Goal: Task Accomplishment & Management: Complete application form

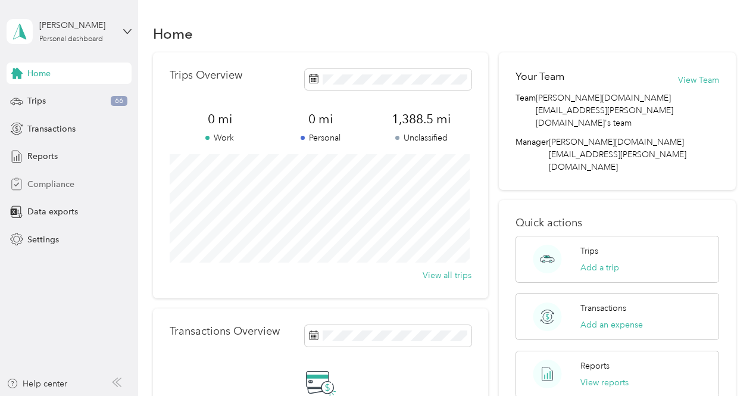
click at [59, 183] on span "Compliance" at bounding box center [50, 184] width 47 height 12
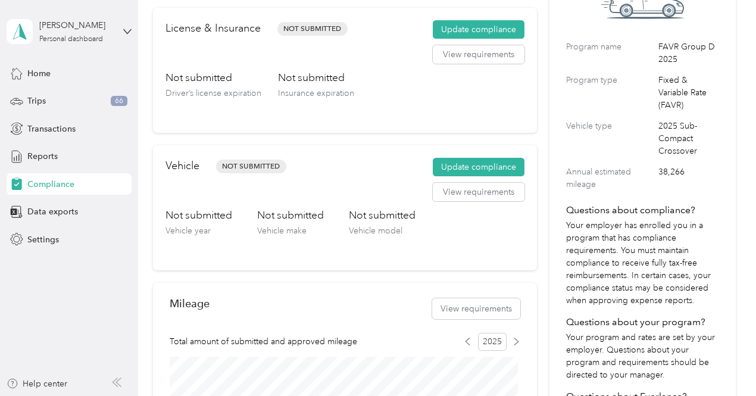
scroll to position [29, 0]
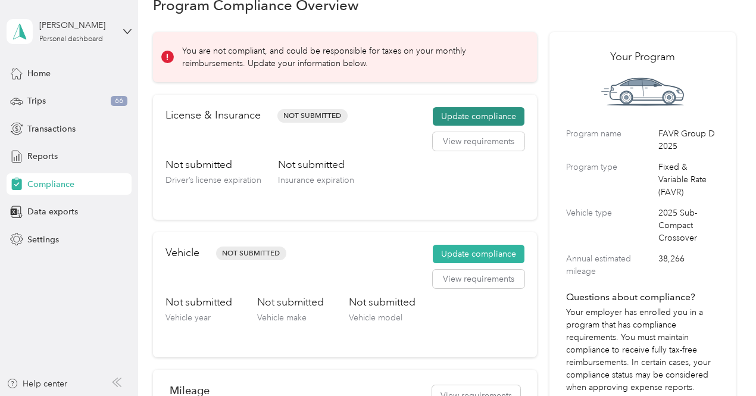
click at [456, 112] on button "Update compliance" at bounding box center [479, 116] width 92 height 19
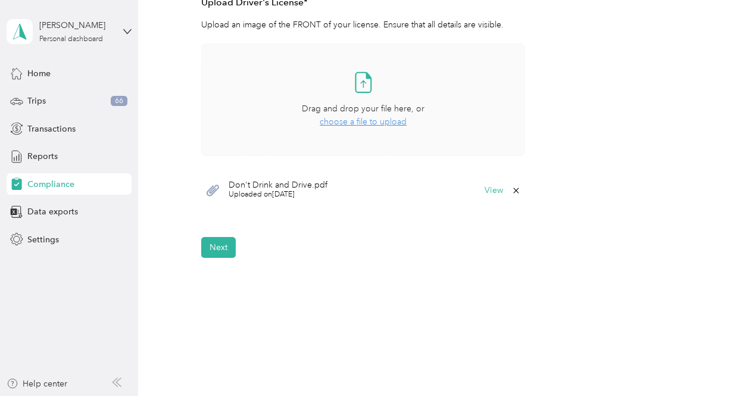
scroll to position [349, 0]
click at [215, 249] on button "Next" at bounding box center [218, 246] width 35 height 21
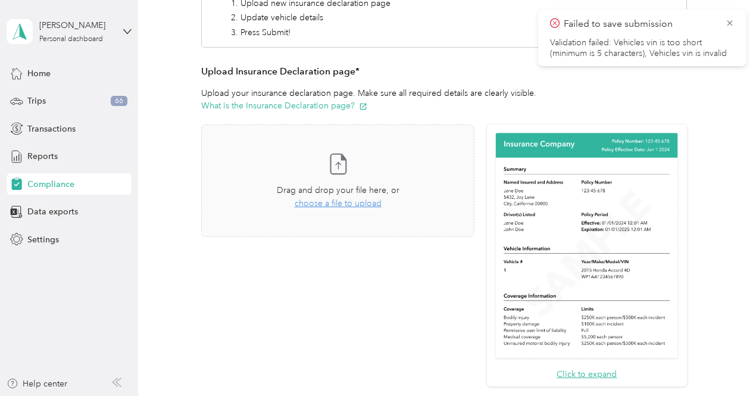
scroll to position [214, 0]
click at [330, 186] on span "Drag and drop your file here, or" at bounding box center [338, 190] width 123 height 10
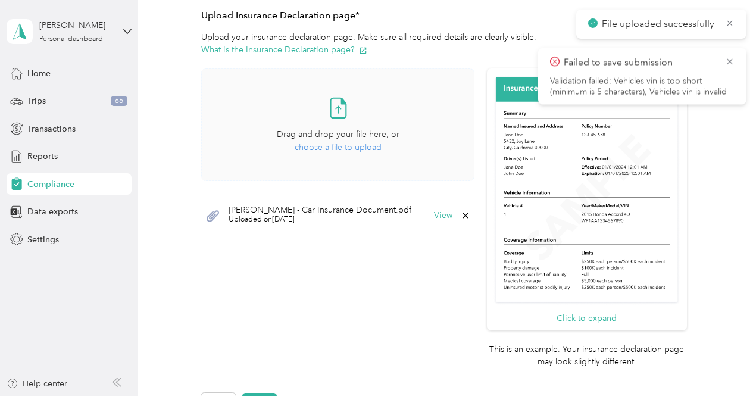
scroll to position [271, 0]
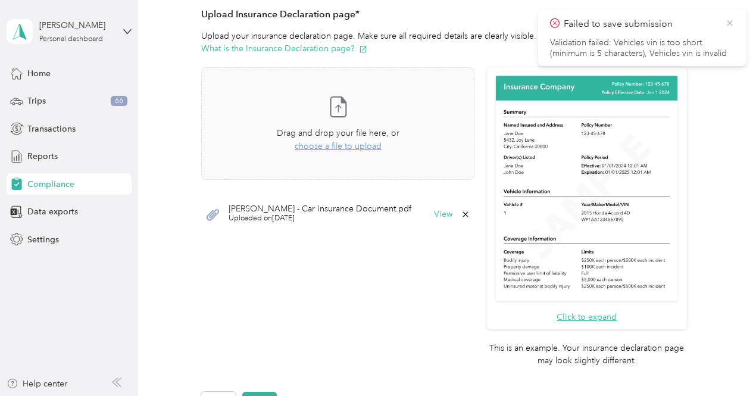
click at [726, 24] on icon at bounding box center [730, 23] width 10 height 11
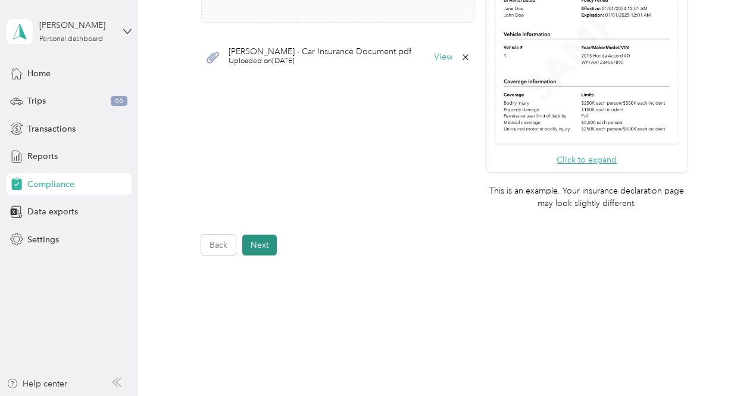
click at [259, 253] on button "Next" at bounding box center [259, 244] width 35 height 21
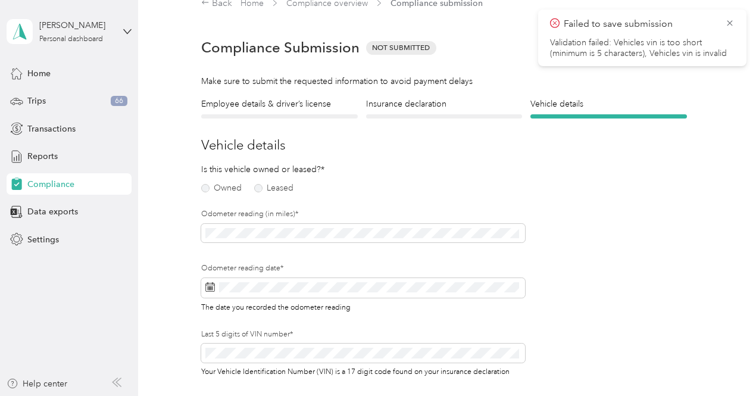
scroll to position [14, 0]
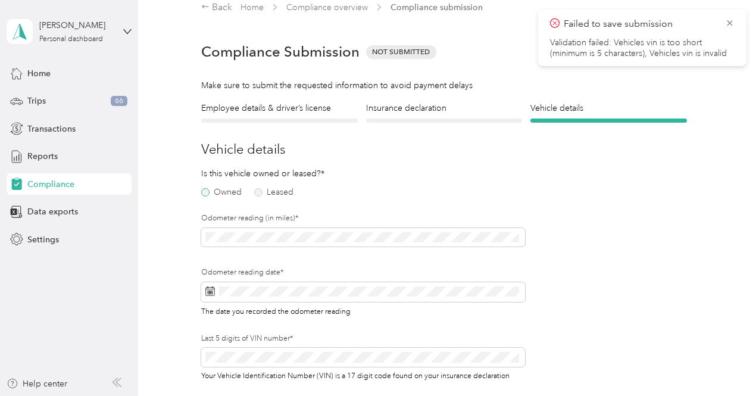
click at [205, 191] on label "Owned" at bounding box center [221, 192] width 40 height 8
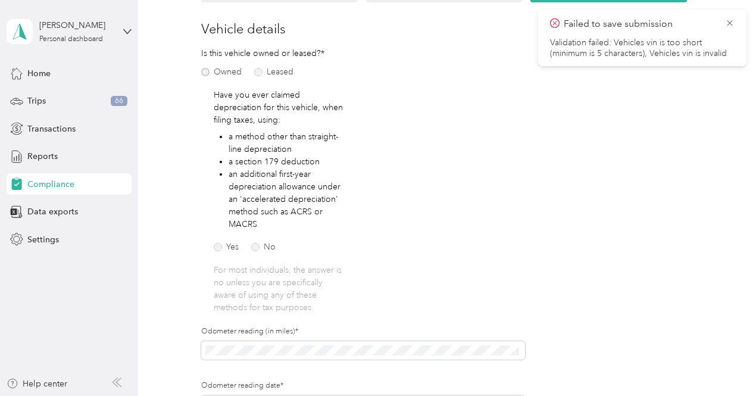
scroll to position [134, 0]
click at [258, 246] on label "No" at bounding box center [263, 247] width 24 height 8
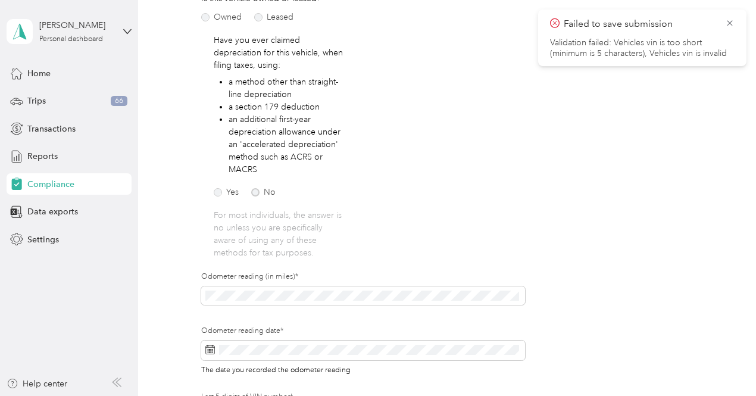
scroll to position [192, 0]
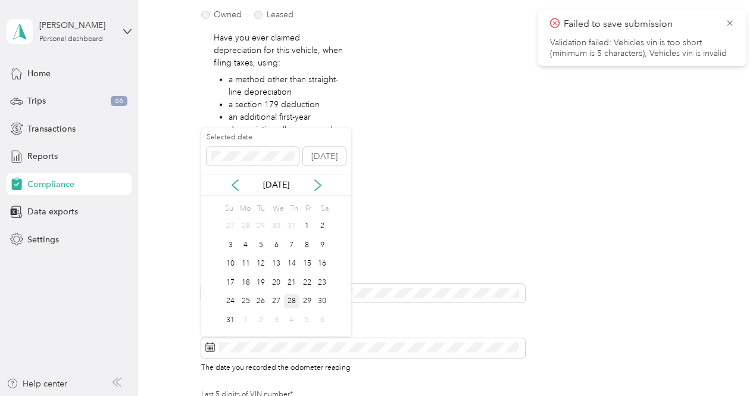
click at [292, 298] on div "28" at bounding box center [291, 301] width 15 height 15
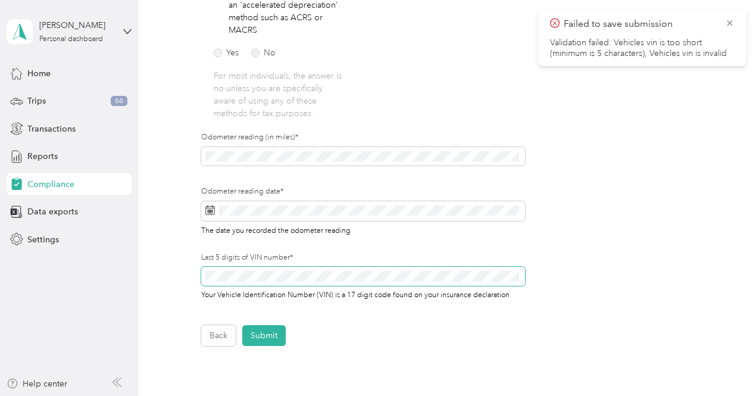
scroll to position [330, 0]
click at [273, 337] on button "Submit" at bounding box center [263, 334] width 43 height 21
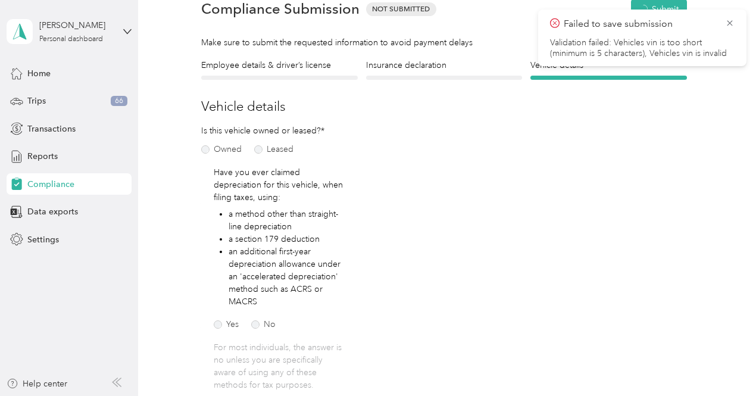
scroll to position [14, 0]
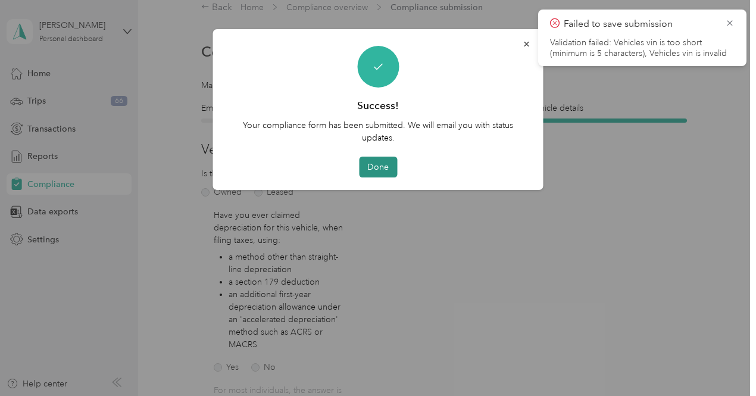
click at [381, 161] on button "Done" at bounding box center [378, 166] width 38 height 21
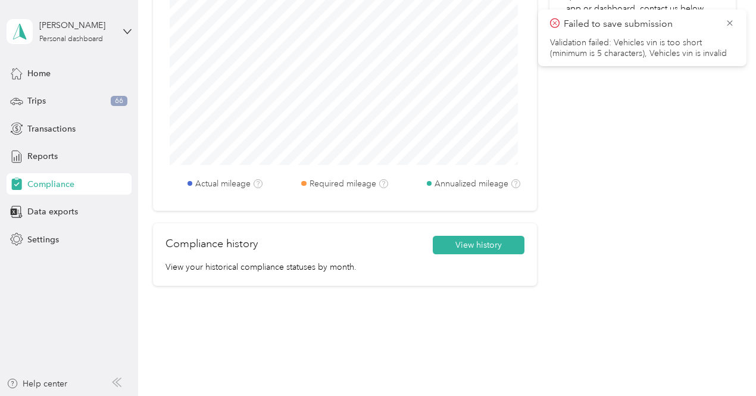
scroll to position [570, 0]
click at [58, 127] on span "Transactions" at bounding box center [51, 129] width 48 height 12
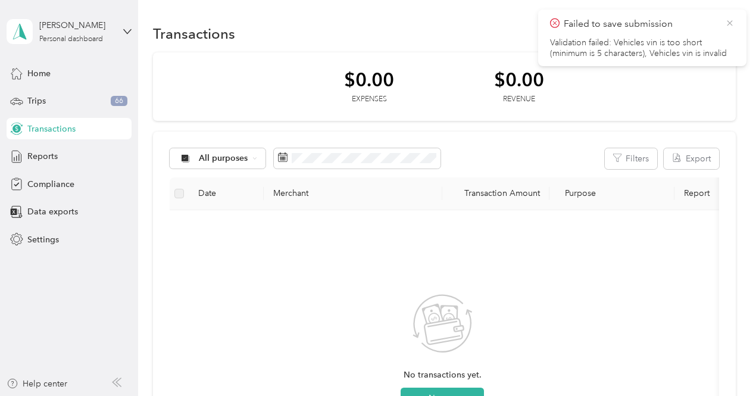
click at [729, 22] on icon at bounding box center [730, 23] width 10 height 11
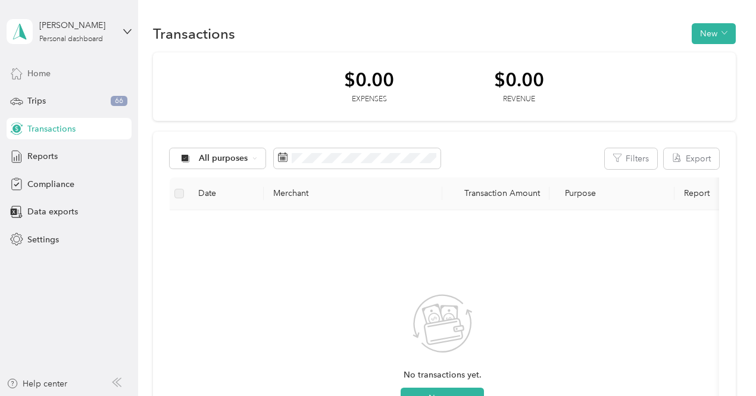
click at [45, 75] on span "Home" at bounding box center [38, 73] width 23 height 12
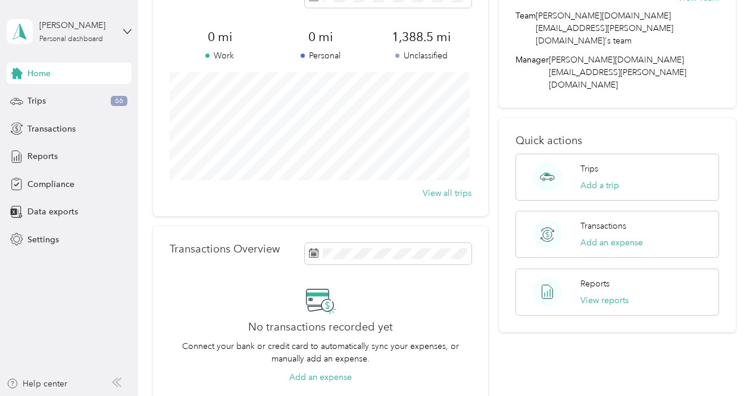
scroll to position [209, 0]
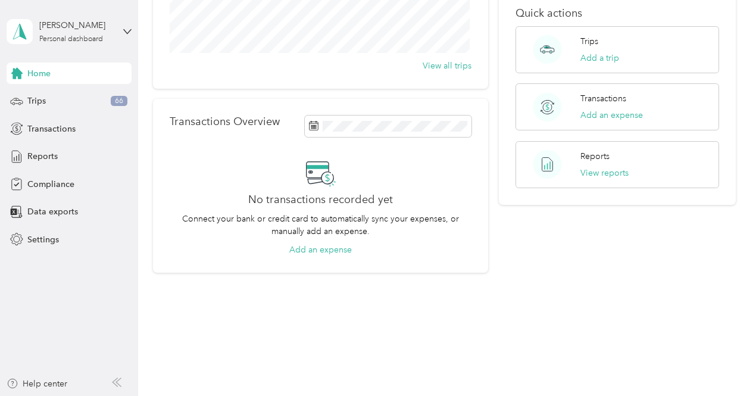
click at [310, 203] on h2 "No transactions recorded yet" at bounding box center [320, 199] width 145 height 12
click at [71, 118] on div "Transactions" at bounding box center [69, 128] width 125 height 21
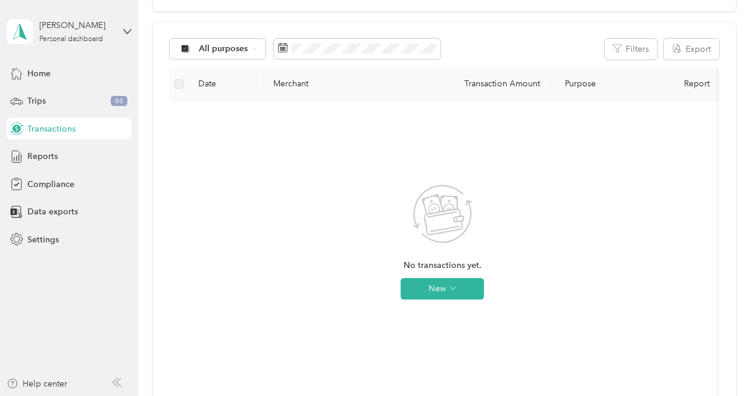
scroll to position [111, 0]
click at [457, 290] on button "New" at bounding box center [441, 286] width 83 height 21
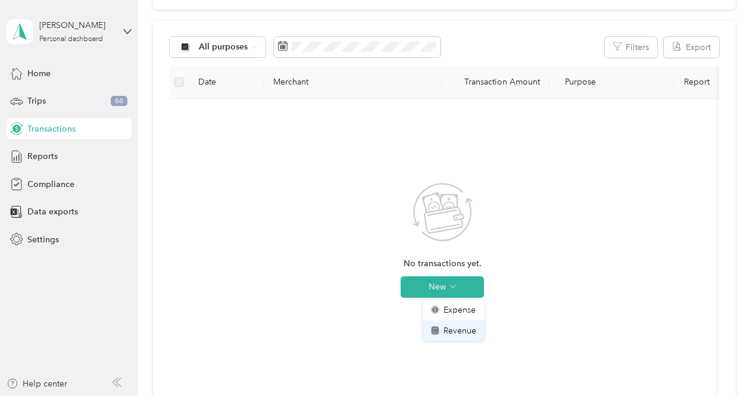
click at [446, 331] on span "Revenue" at bounding box center [459, 330] width 33 height 12
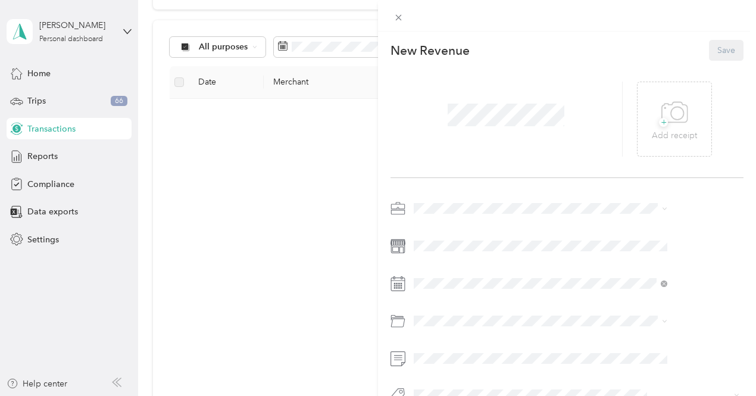
click at [369, 299] on div "This revenue cannot be edited because it is either under review, approved, or p…" at bounding box center [378, 198] width 756 height 396
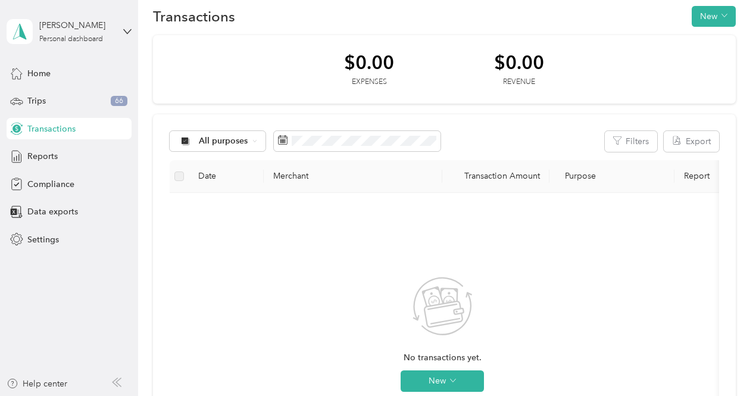
scroll to position [17, 0]
click at [40, 150] on span "Reports" at bounding box center [42, 156] width 30 height 12
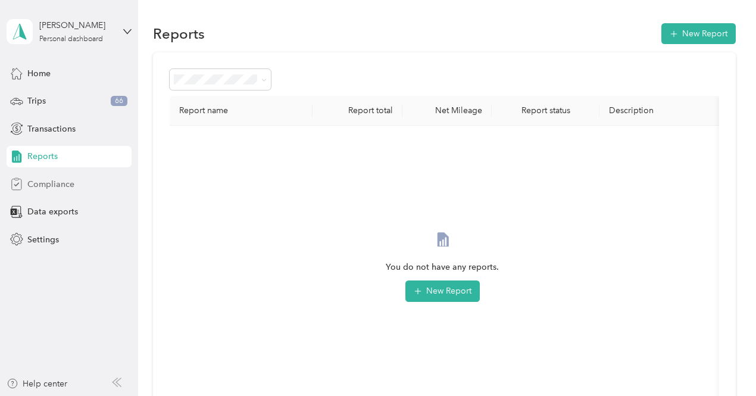
click at [37, 190] on div "Compliance" at bounding box center [69, 183] width 125 height 21
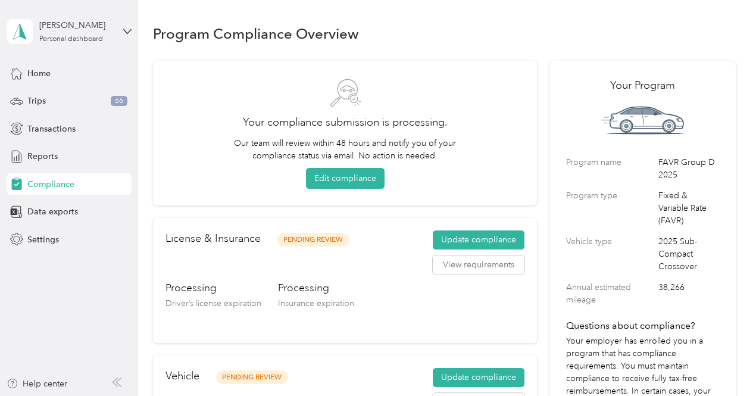
click at [55, 158] on span "Reports" at bounding box center [42, 156] width 30 height 12
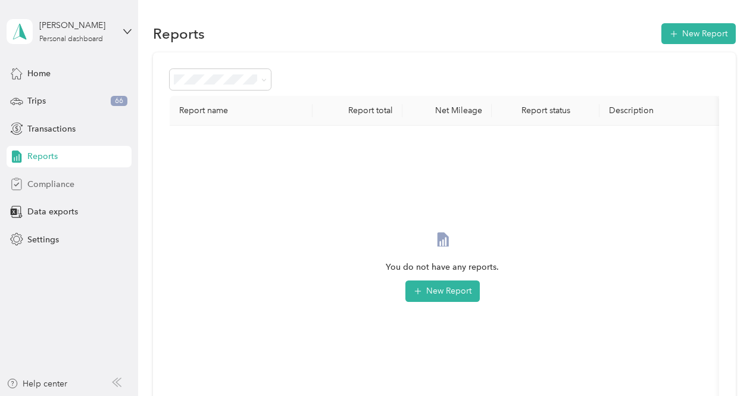
click at [51, 190] on div "Compliance" at bounding box center [69, 183] width 125 height 21
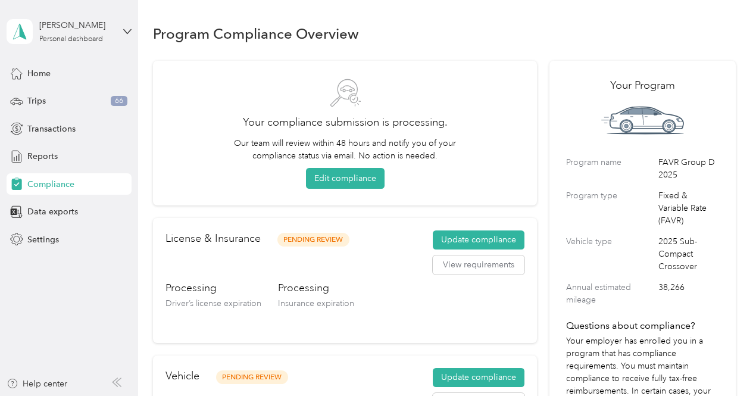
click at [43, 85] on div "Home Trips 66 Transactions Reports Compliance Data exports Settings" at bounding box center [69, 155] width 125 height 187
click at [42, 107] on div "Trips 66" at bounding box center [69, 100] width 125 height 21
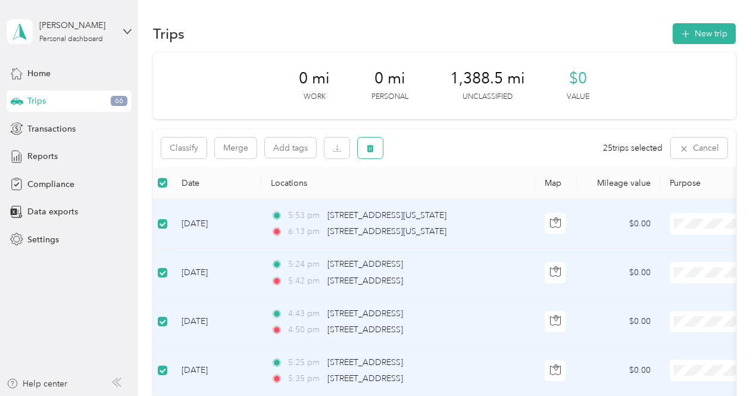
click at [368, 151] on icon "button" at bounding box center [370, 149] width 7 height 8
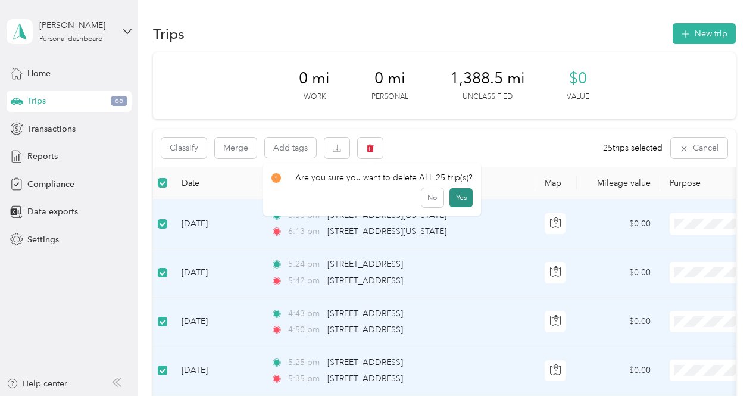
click at [455, 198] on button "Yes" at bounding box center [460, 197] width 23 height 19
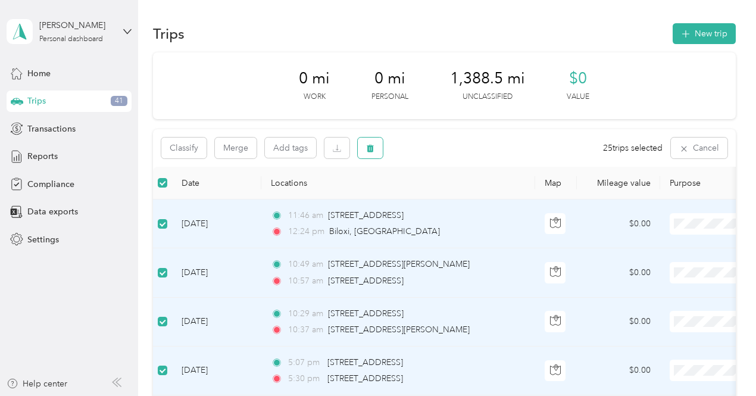
click at [376, 148] on button "button" at bounding box center [370, 147] width 25 height 21
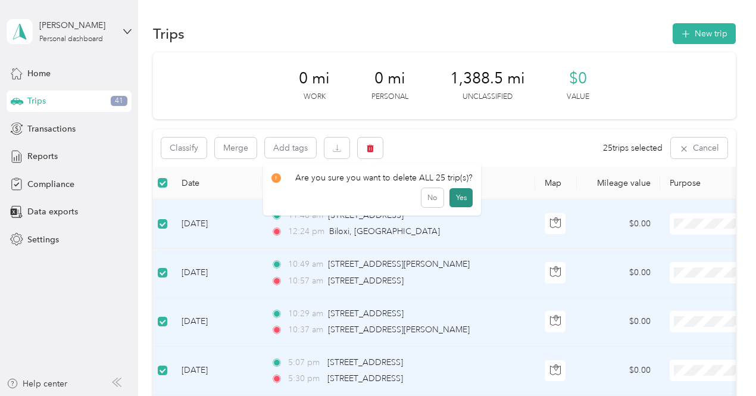
click at [459, 199] on button "Yes" at bounding box center [460, 197] width 23 height 19
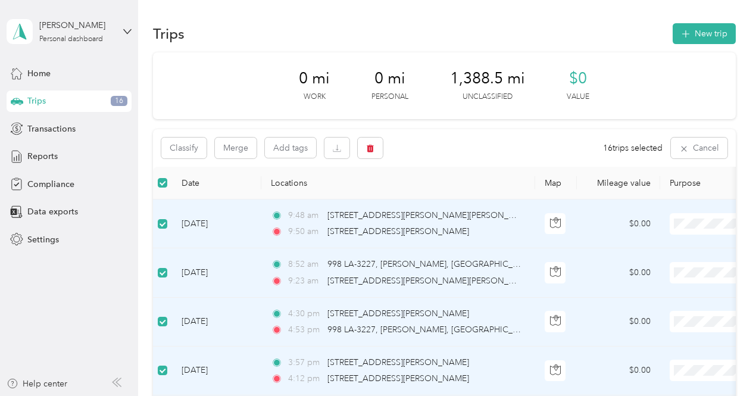
click at [356, 149] on div "Classify Merge Add tags" at bounding box center [271, 147] width 221 height 21
click at [366, 150] on icon "button" at bounding box center [370, 148] width 8 height 8
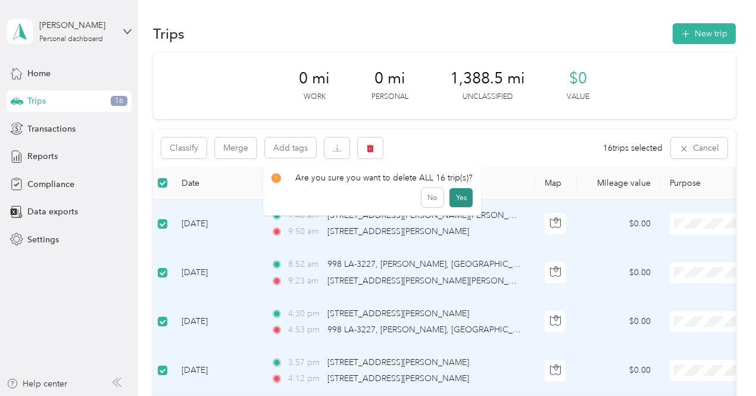
click at [458, 199] on button "Yes" at bounding box center [460, 197] width 23 height 19
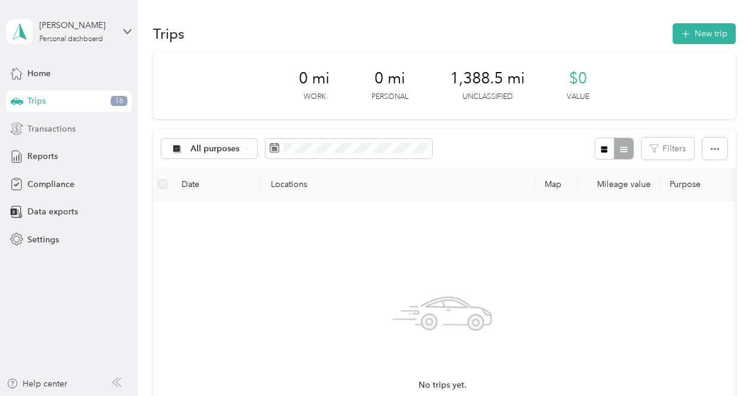
click at [68, 127] on span "Transactions" at bounding box center [51, 129] width 48 height 12
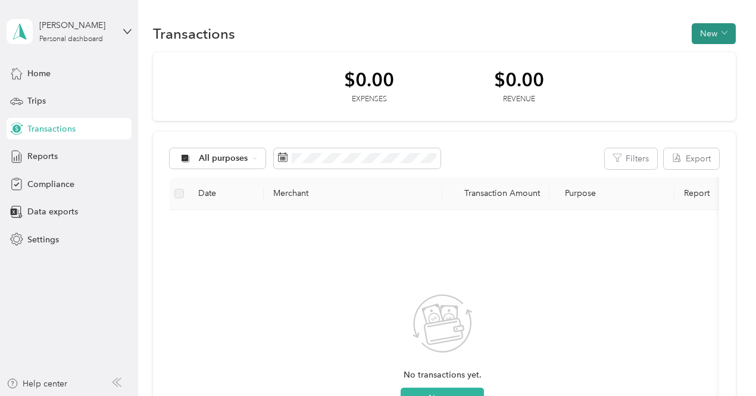
click at [714, 26] on button "New" at bounding box center [713, 33] width 44 height 21
click at [703, 53] on span "Expense" at bounding box center [707, 56] width 32 height 12
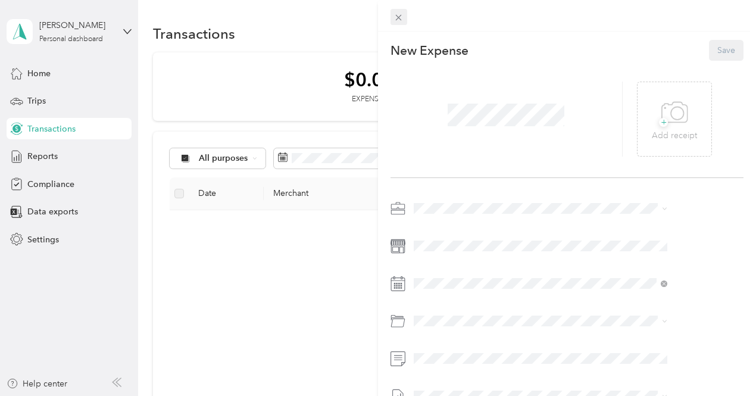
click at [403, 14] on icon at bounding box center [398, 17] width 10 height 10
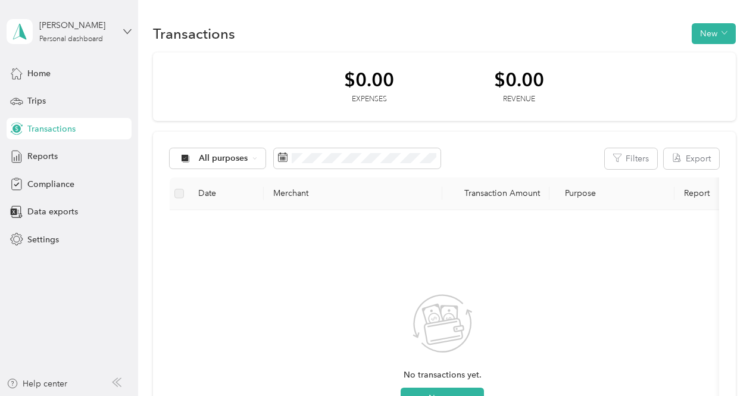
click at [129, 33] on icon at bounding box center [127, 31] width 8 height 8
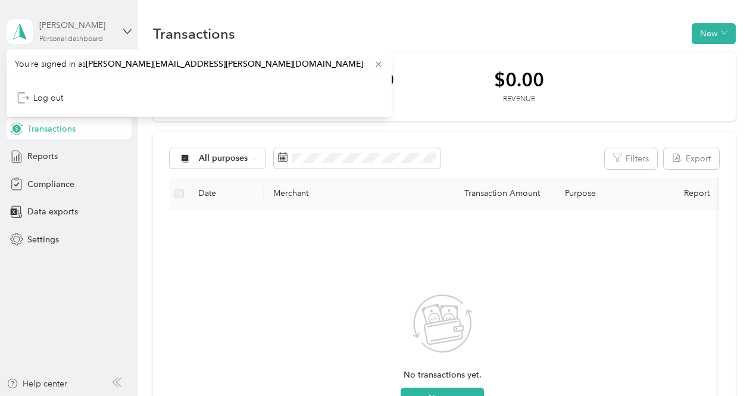
click at [77, 23] on div "[PERSON_NAME]" at bounding box center [76, 25] width 74 height 12
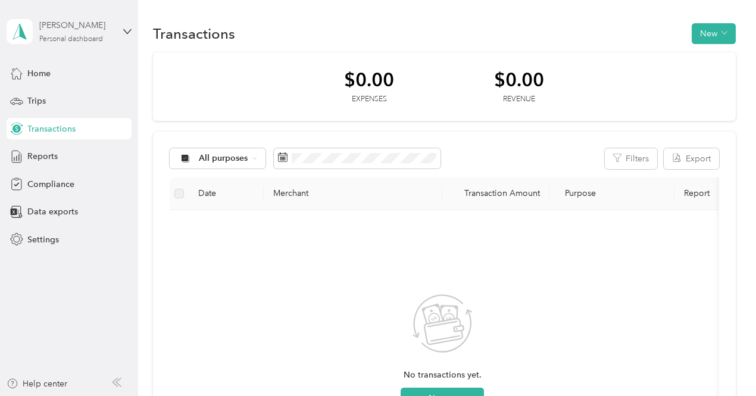
click at [73, 27] on div "[PERSON_NAME]" at bounding box center [76, 25] width 74 height 12
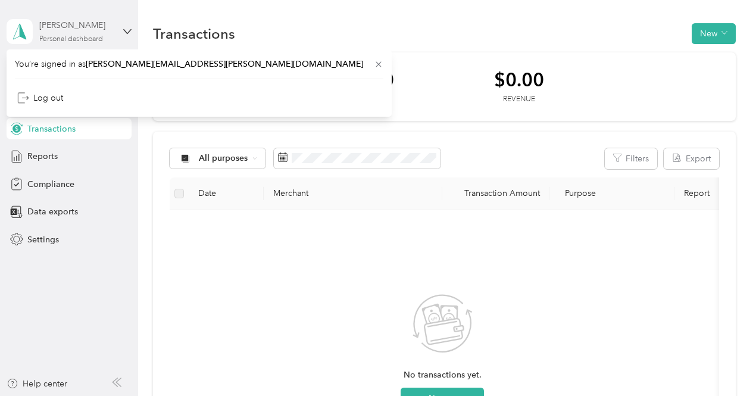
click at [73, 27] on div "[PERSON_NAME]" at bounding box center [76, 25] width 74 height 12
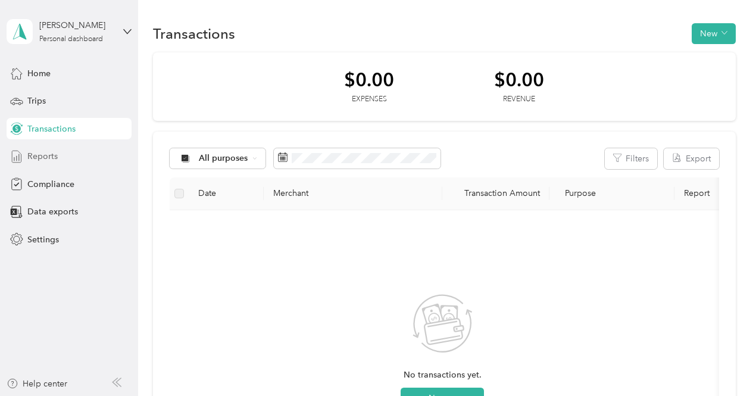
click at [39, 159] on span "Reports" at bounding box center [42, 156] width 30 height 12
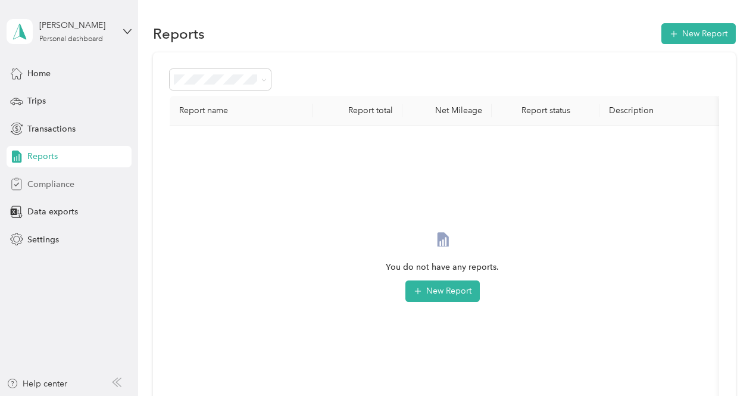
click at [41, 183] on span "Compliance" at bounding box center [50, 184] width 47 height 12
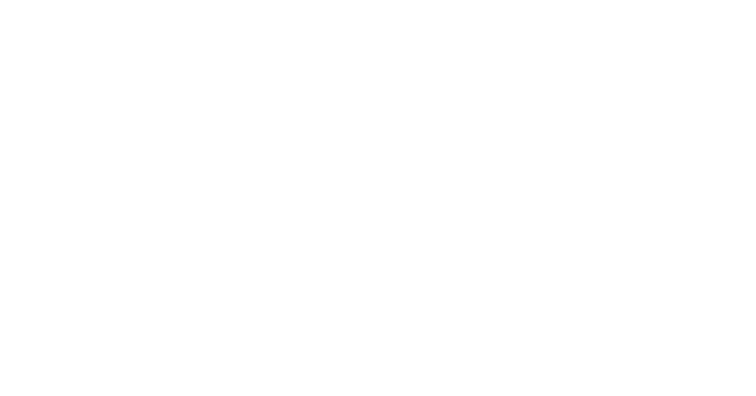
click at [363, 231] on html at bounding box center [375, 198] width 750 height 396
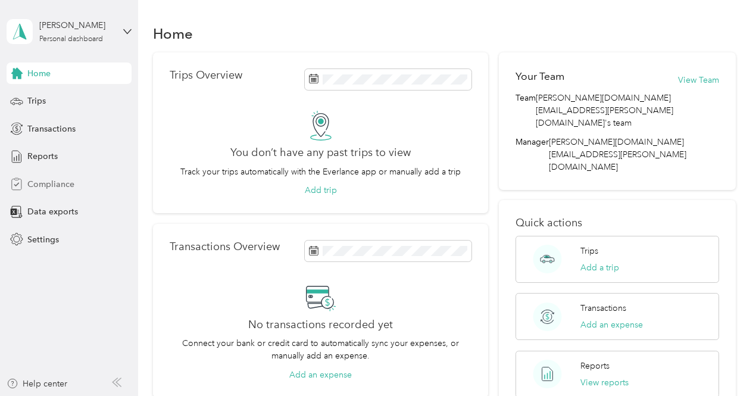
click at [63, 187] on span "Compliance" at bounding box center [50, 184] width 47 height 12
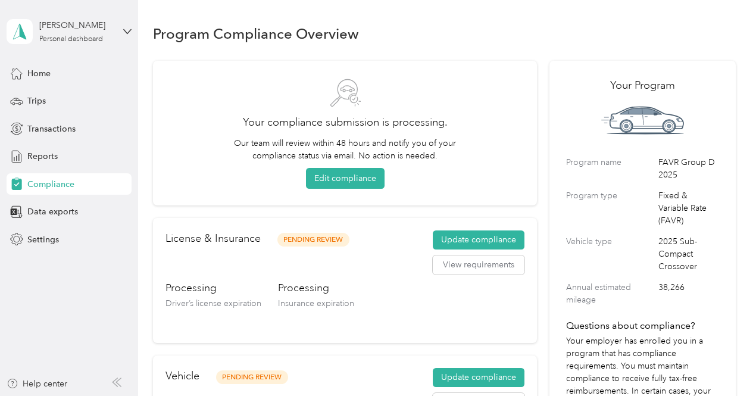
click at [133, 32] on aside "[PERSON_NAME] Personal dashboard Home Trips Transactions Reports Compliance Dat…" at bounding box center [69, 198] width 138 height 396
click at [125, 35] on div "[PERSON_NAME] Personal dashboard" at bounding box center [69, 32] width 125 height 42
click at [83, 280] on aside "[PERSON_NAME] Personal dashboard Home Trips Transactions Reports Compliance Dat…" at bounding box center [69, 198] width 138 height 396
click at [42, 68] on span "Home" at bounding box center [38, 73] width 23 height 12
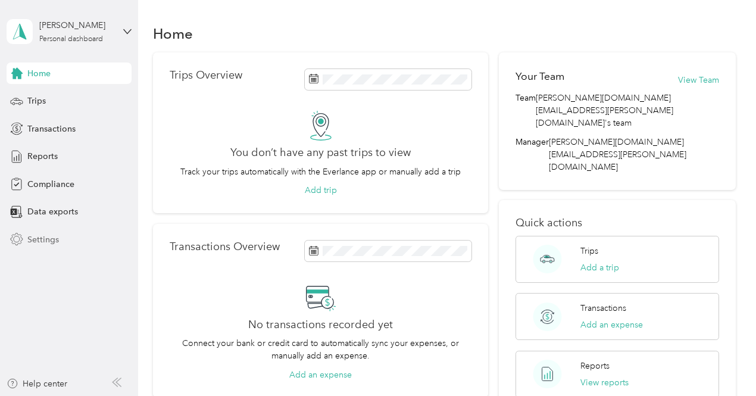
click at [44, 237] on span "Settings" at bounding box center [43, 239] width 32 height 12
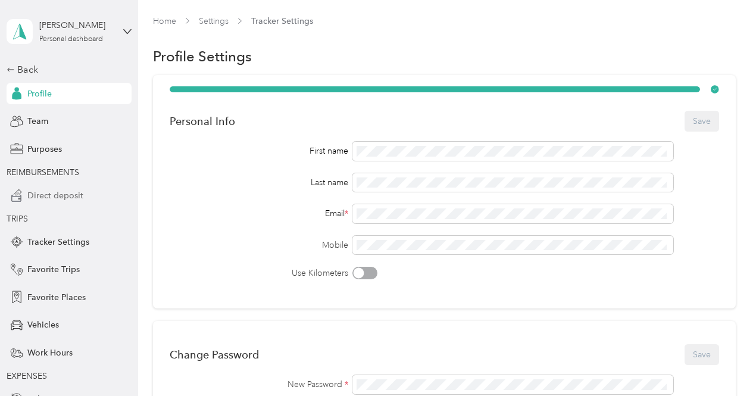
click at [46, 190] on span "Direct deposit" at bounding box center [55, 195] width 56 height 12
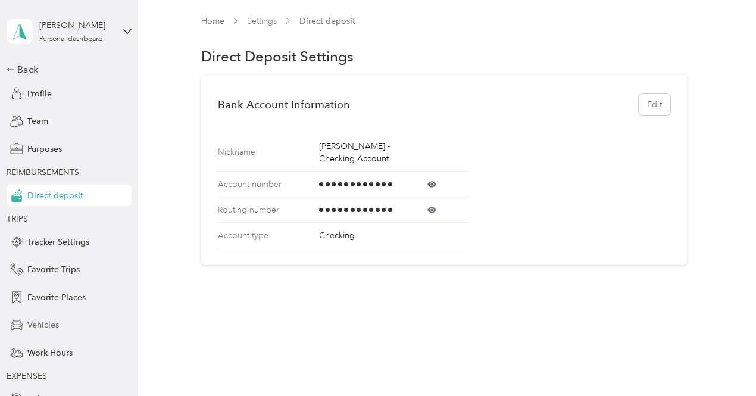
click at [40, 319] on span "Vehicles" at bounding box center [43, 324] width 32 height 12
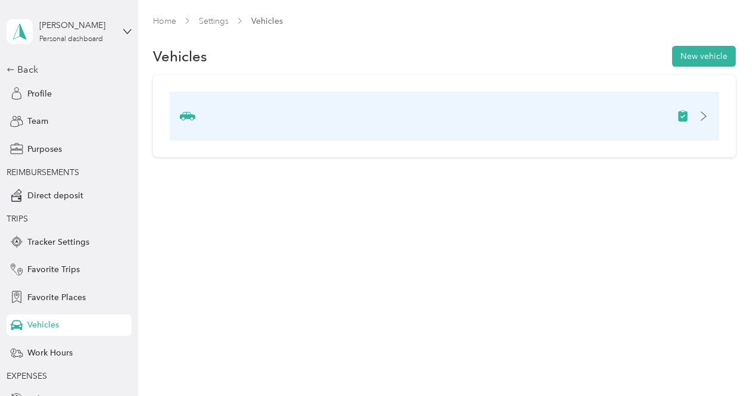
click at [706, 114] on icon at bounding box center [703, 116] width 5 height 8
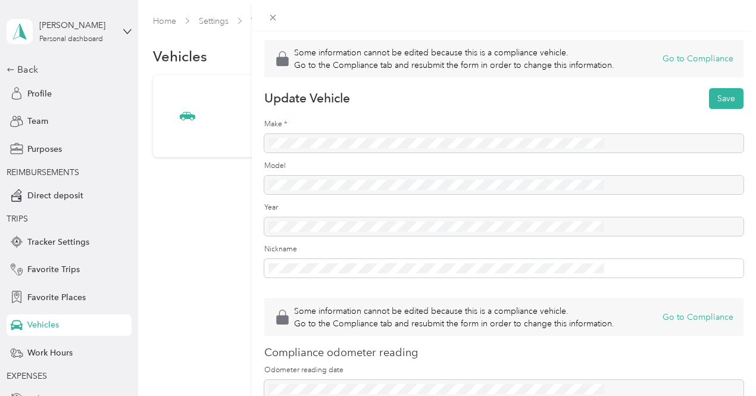
click at [453, 153] on div at bounding box center [503, 143] width 479 height 19
click at [403, 183] on form "Some information cannot be edited because this is a compliance vehicle. Go to t…" at bounding box center [503, 241] width 479 height 402
click at [393, 153] on div at bounding box center [503, 143] width 479 height 19
click at [427, 153] on div at bounding box center [503, 143] width 479 height 19
click at [421, 153] on div at bounding box center [503, 143] width 479 height 19
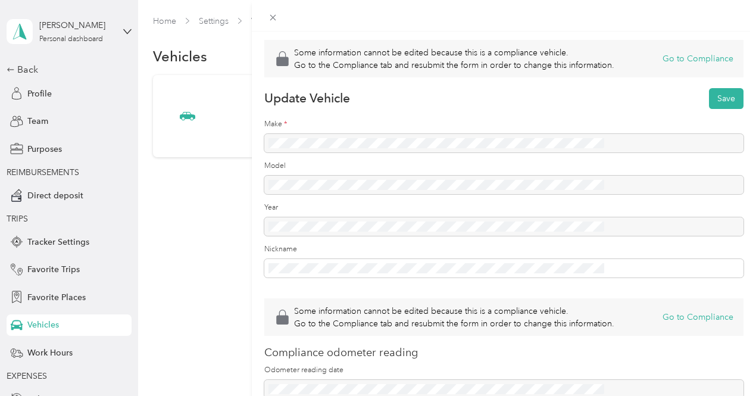
click at [407, 153] on div at bounding box center [503, 143] width 479 height 19
click at [275, 19] on icon at bounding box center [273, 18] width 6 height 6
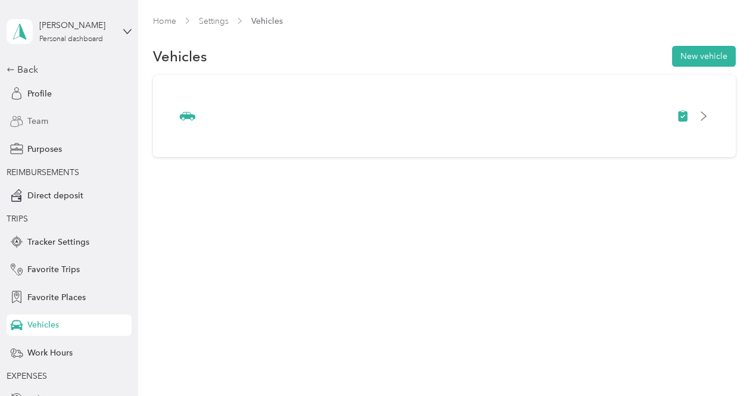
click at [39, 127] on span "Team" at bounding box center [37, 121] width 21 height 12
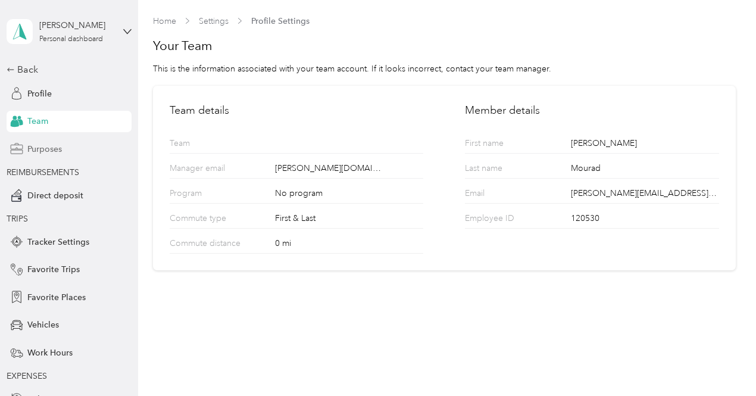
click at [42, 151] on span "Purposes" at bounding box center [44, 149] width 35 height 12
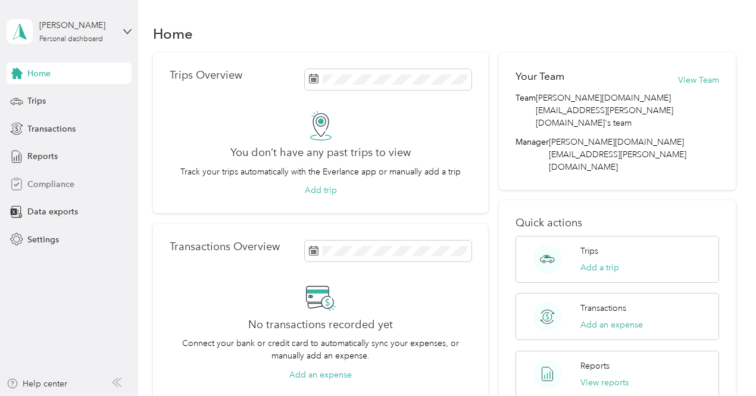
click at [44, 181] on span "Compliance" at bounding box center [50, 184] width 47 height 12
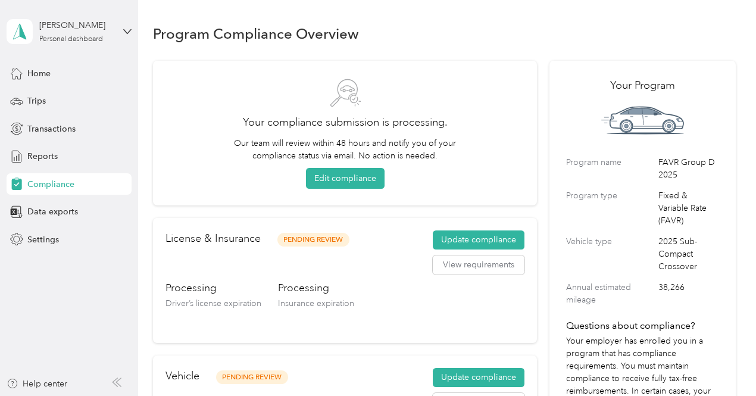
scroll to position [155, 0]
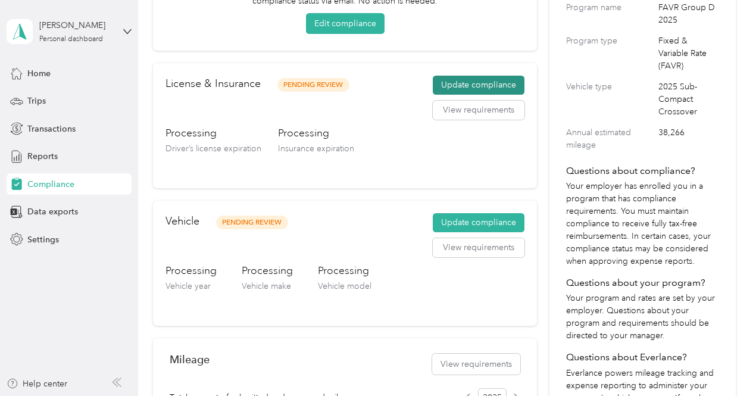
click at [482, 87] on button "Update compliance" at bounding box center [479, 85] width 92 height 19
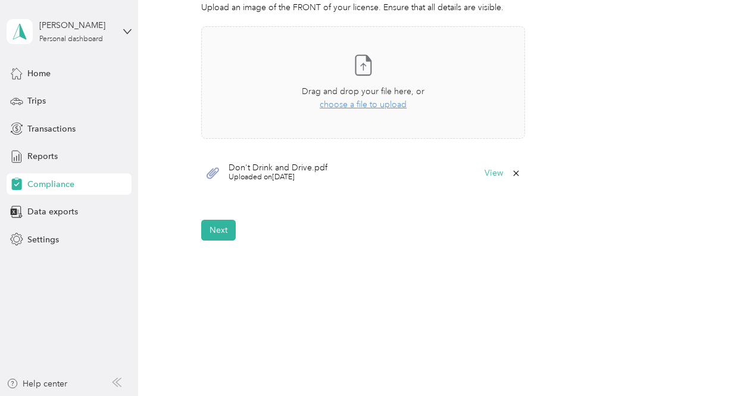
scroll to position [367, 0]
click at [217, 227] on button "Next" at bounding box center [218, 228] width 35 height 21
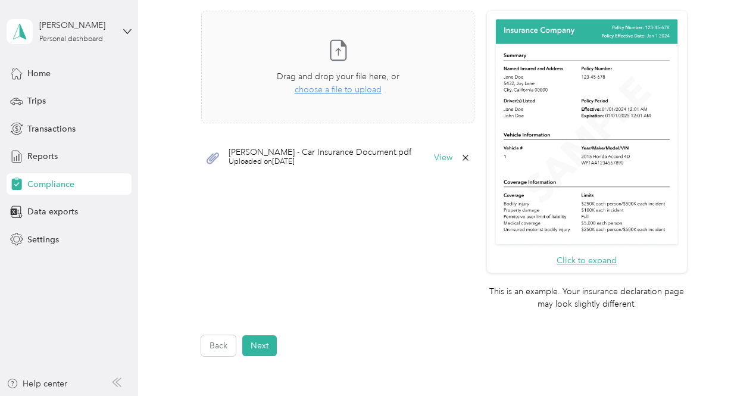
scroll to position [327, 0]
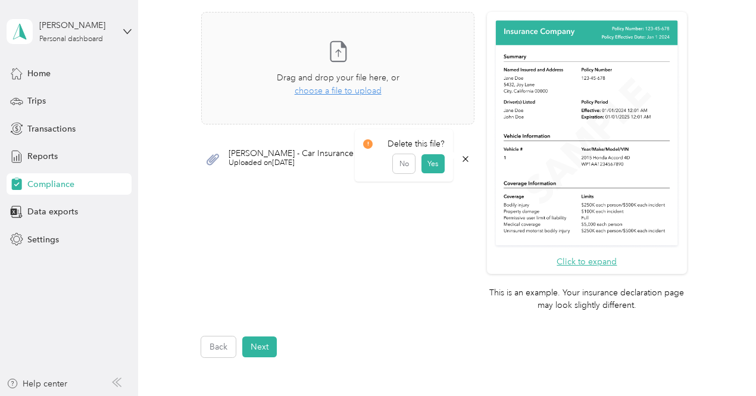
click at [462, 158] on icon at bounding box center [464, 158] width 5 height 5
click at [433, 161] on button "Yes" at bounding box center [432, 166] width 23 height 19
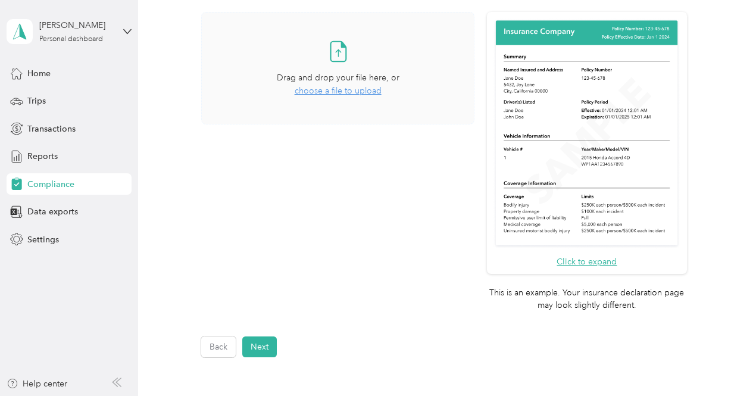
click at [341, 86] on span "choose a file to upload" at bounding box center [338, 91] width 87 height 10
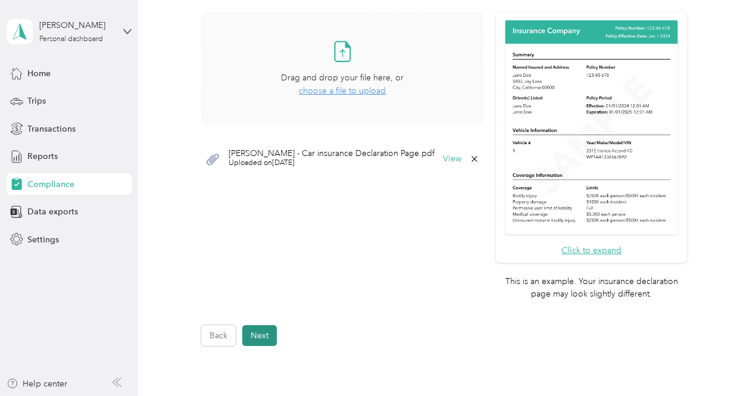
click at [263, 344] on button "Next" at bounding box center [259, 335] width 35 height 21
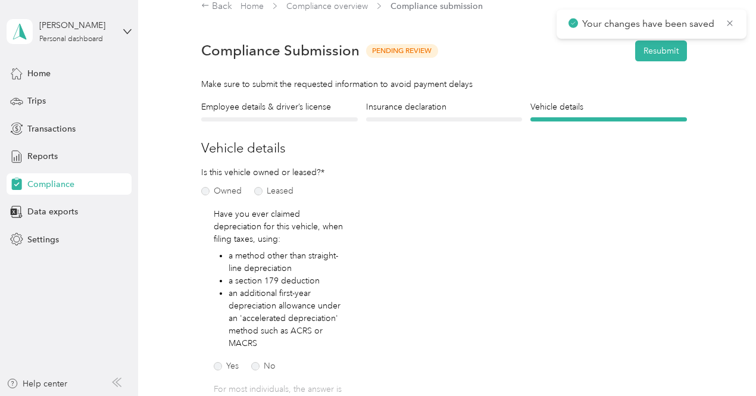
scroll to position [14, 0]
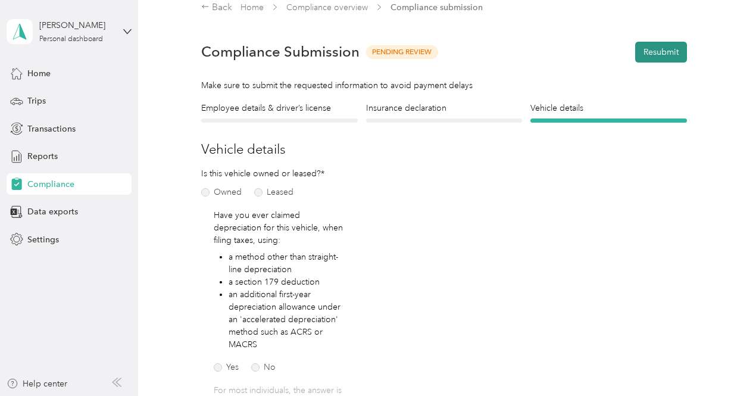
click at [658, 51] on button "Resubmit" at bounding box center [661, 52] width 52 height 21
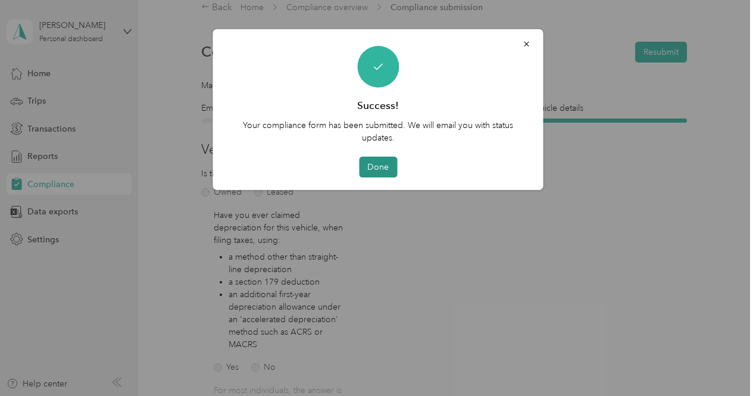
click at [389, 168] on button "Done" at bounding box center [378, 166] width 38 height 21
